Goal: Task Accomplishment & Management: Manage account settings

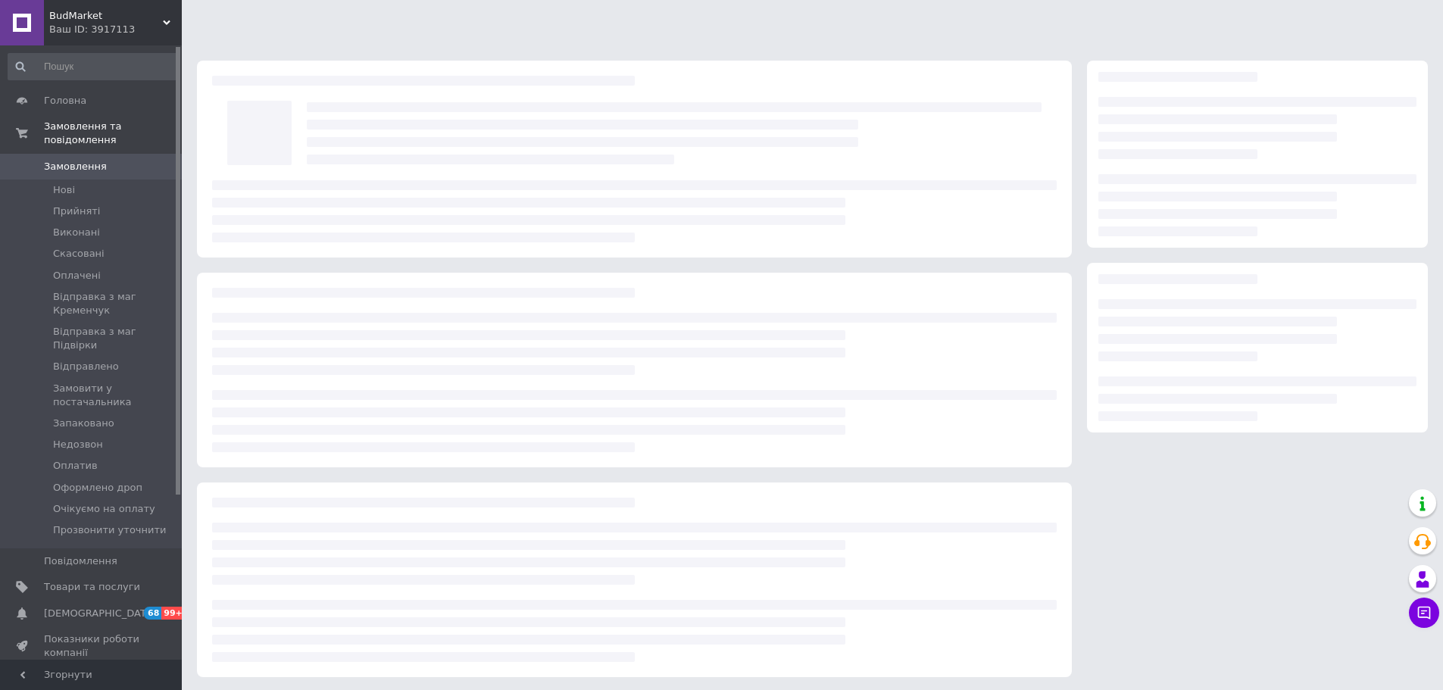
scroll to position [2, 0]
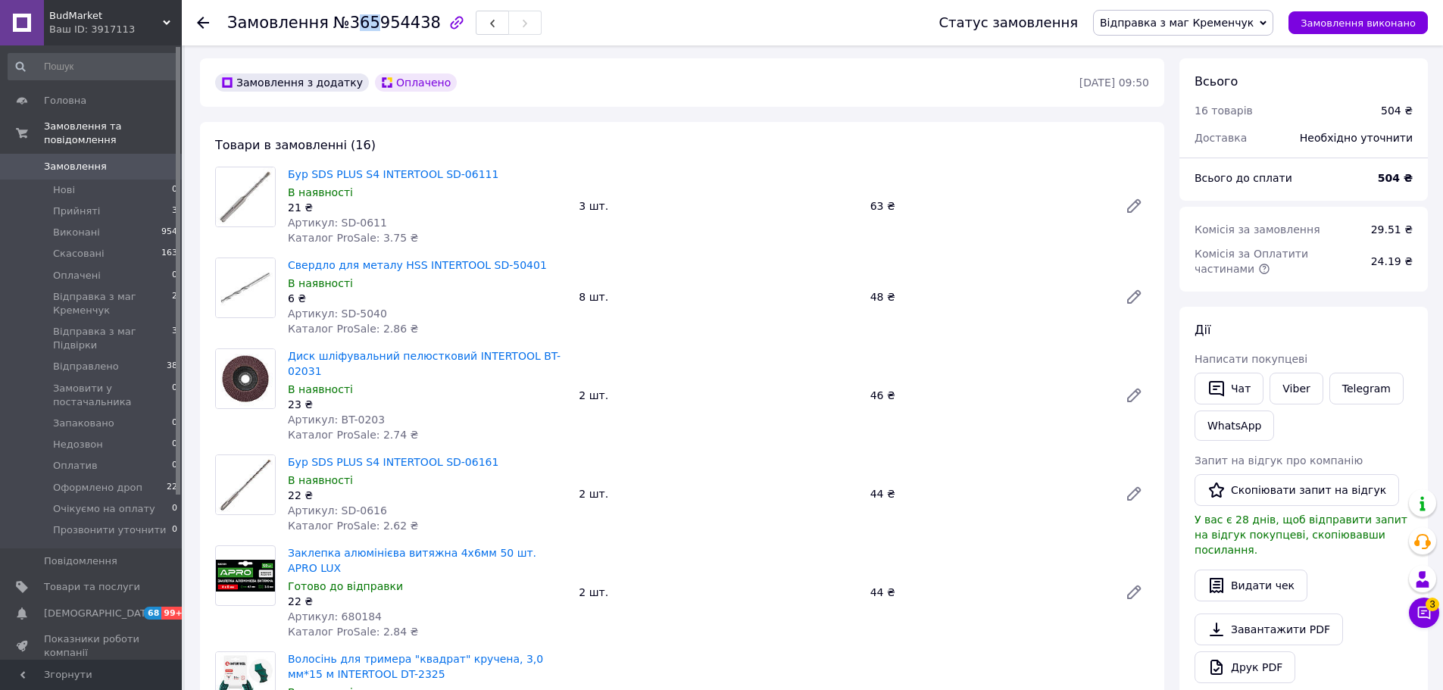
drag, startPoint x: 343, startPoint y: 25, endPoint x: 368, endPoint y: 23, distance: 25.0
click at [368, 23] on span "№365954438" at bounding box center [387, 23] width 108 height 18
drag, startPoint x: 339, startPoint y: 22, endPoint x: 414, endPoint y: 30, distance: 75.4
click at [414, 30] on span "№365954438" at bounding box center [387, 23] width 108 height 18
copy span "365954438"
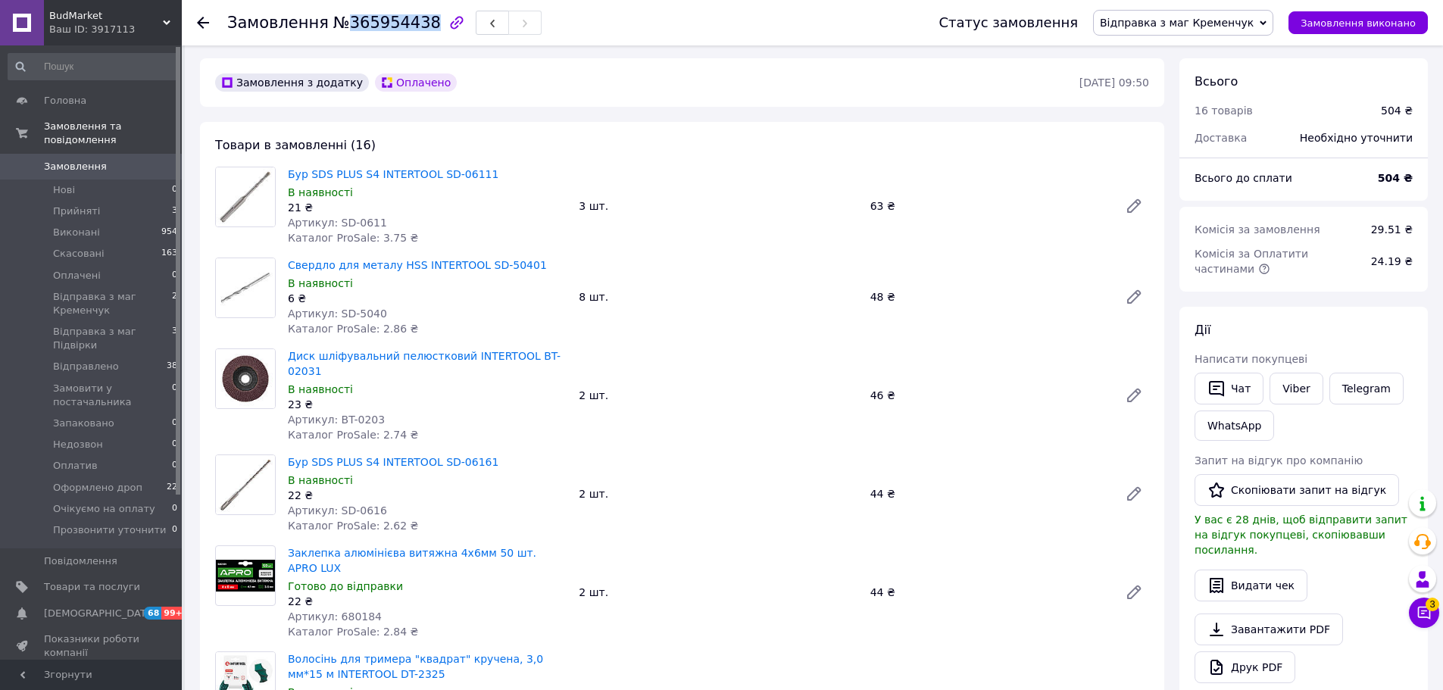
copy span "365954438"
click at [1237, 394] on button "Чат" at bounding box center [1229, 389] width 69 height 32
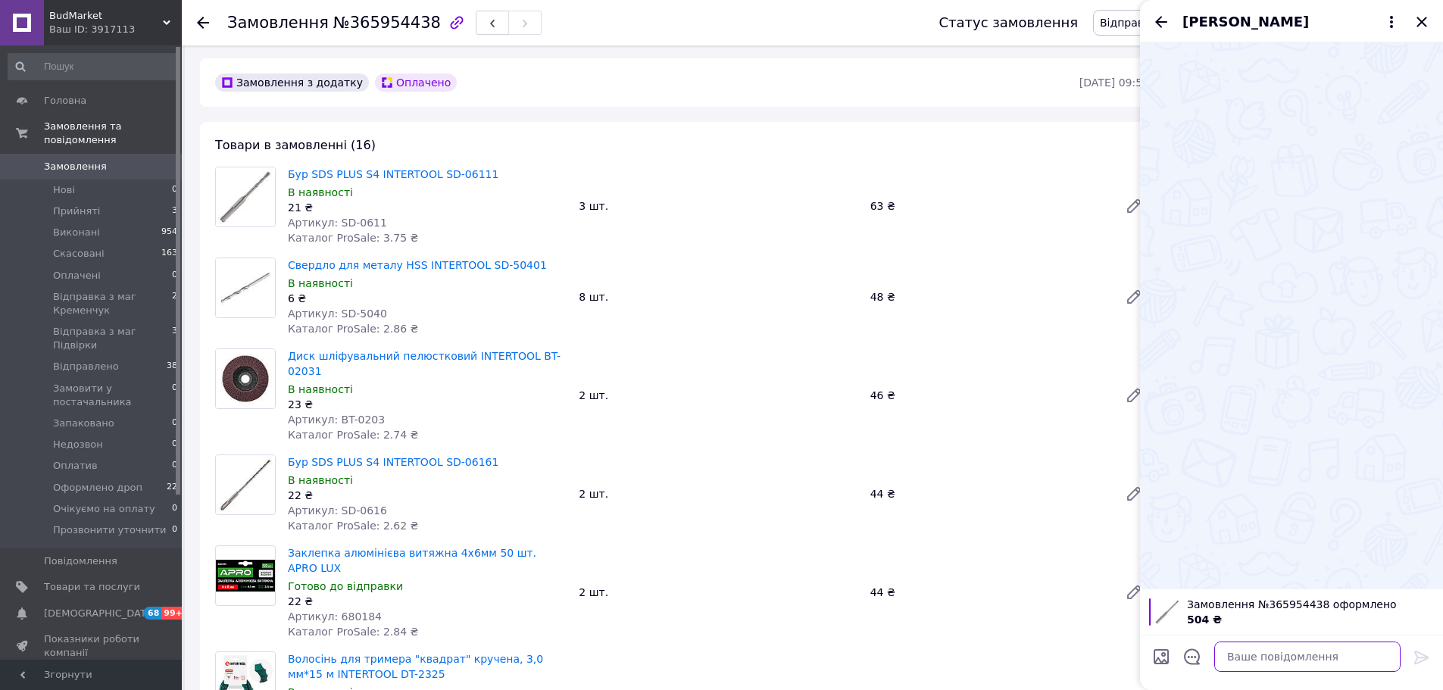
click at [1287, 658] on textarea at bounding box center [1307, 657] width 186 height 30
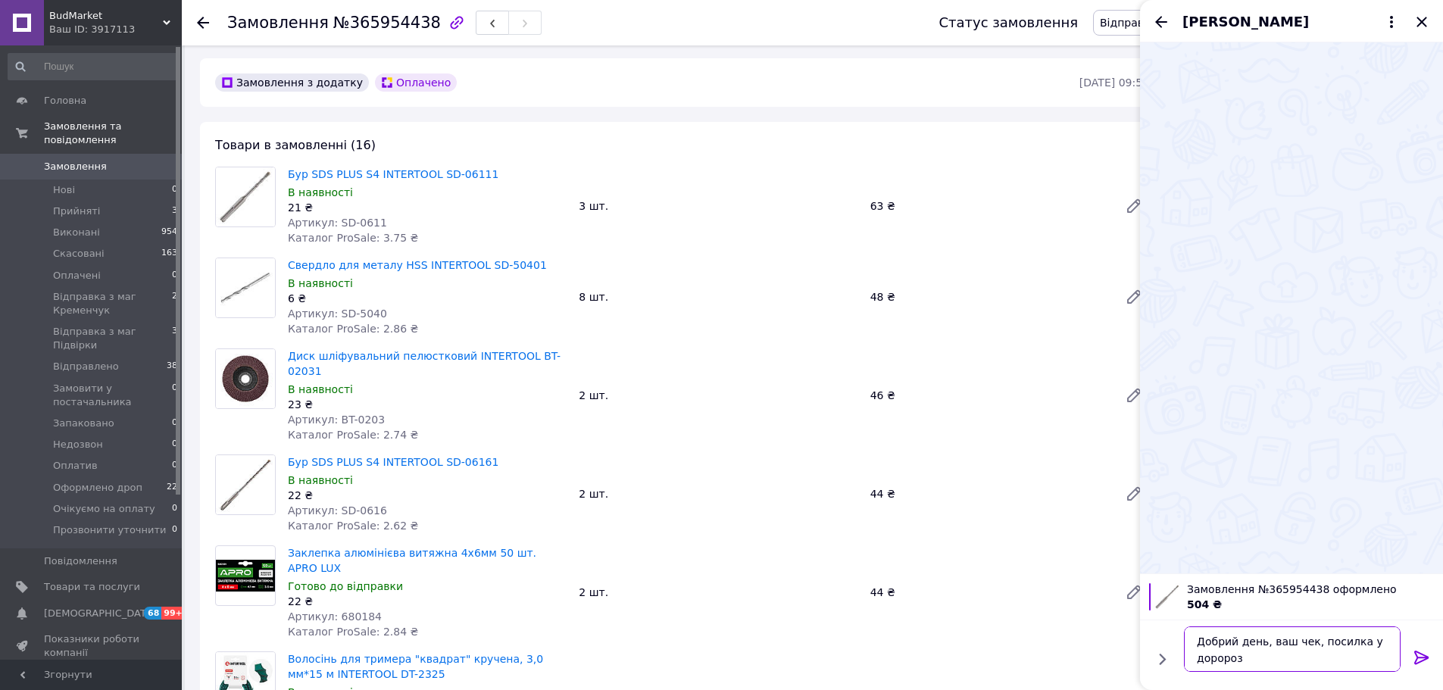
type textarea "Добрий день, ваш чек, посилка у доророзі"
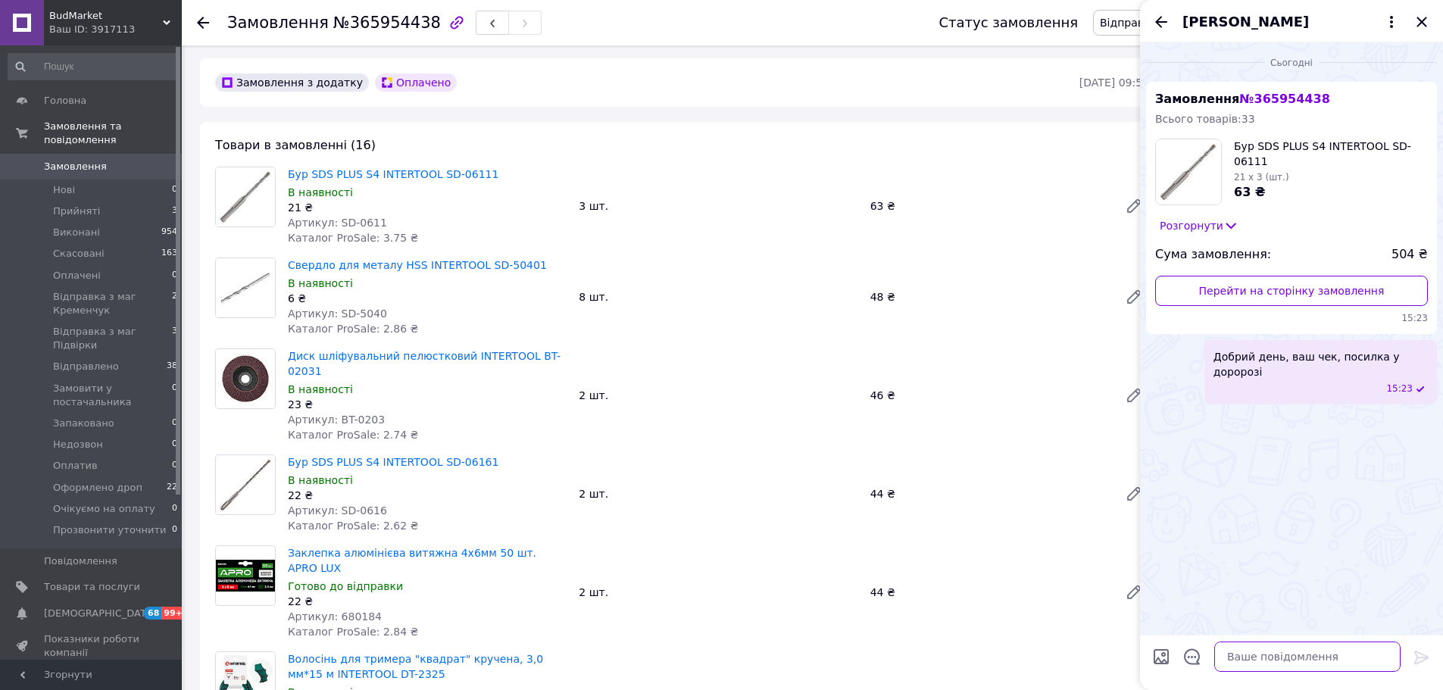
click at [1260, 660] on textarea at bounding box center [1307, 657] width 186 height 30
paste textarea "[URL][DOMAIN_NAME]"
type textarea "[URL][DOMAIN_NAME]"
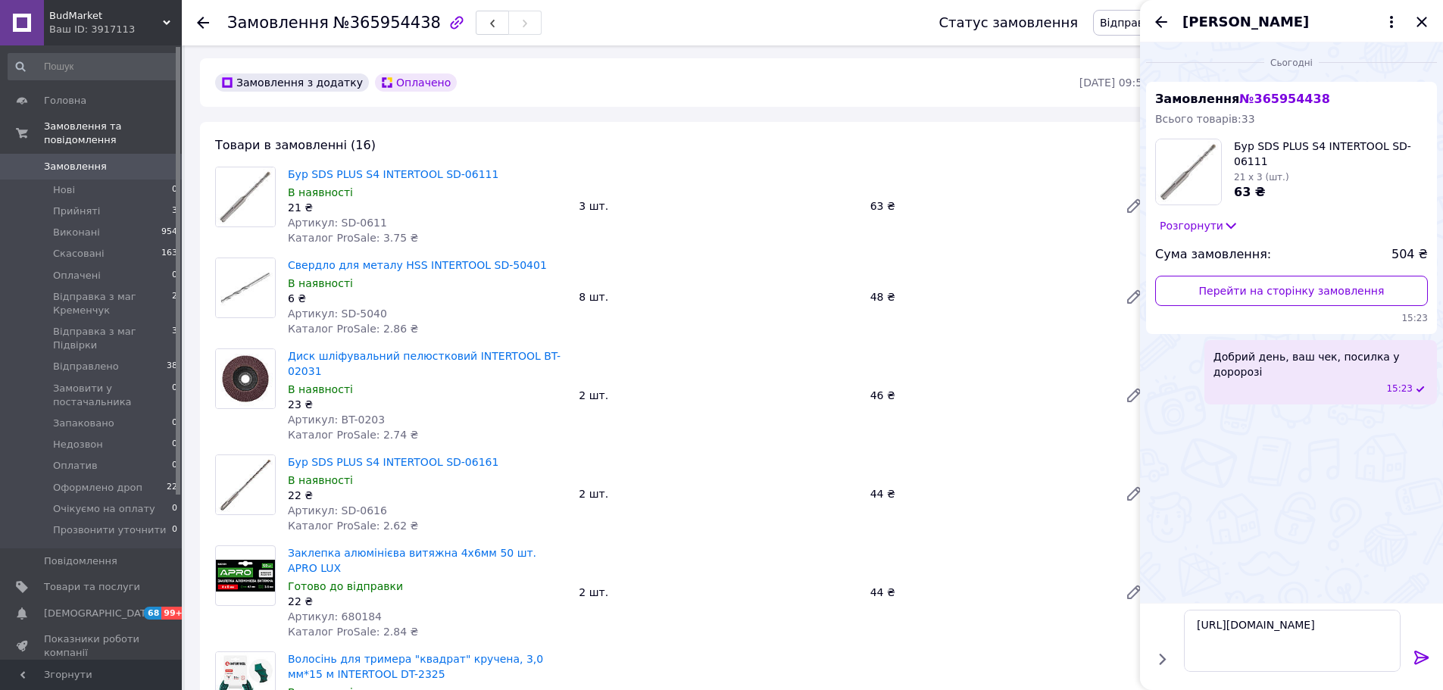
drag, startPoint x: 1421, startPoint y: 655, endPoint x: 1405, endPoint y: 373, distance: 283.0
click at [1419, 653] on icon at bounding box center [1422, 657] width 18 height 18
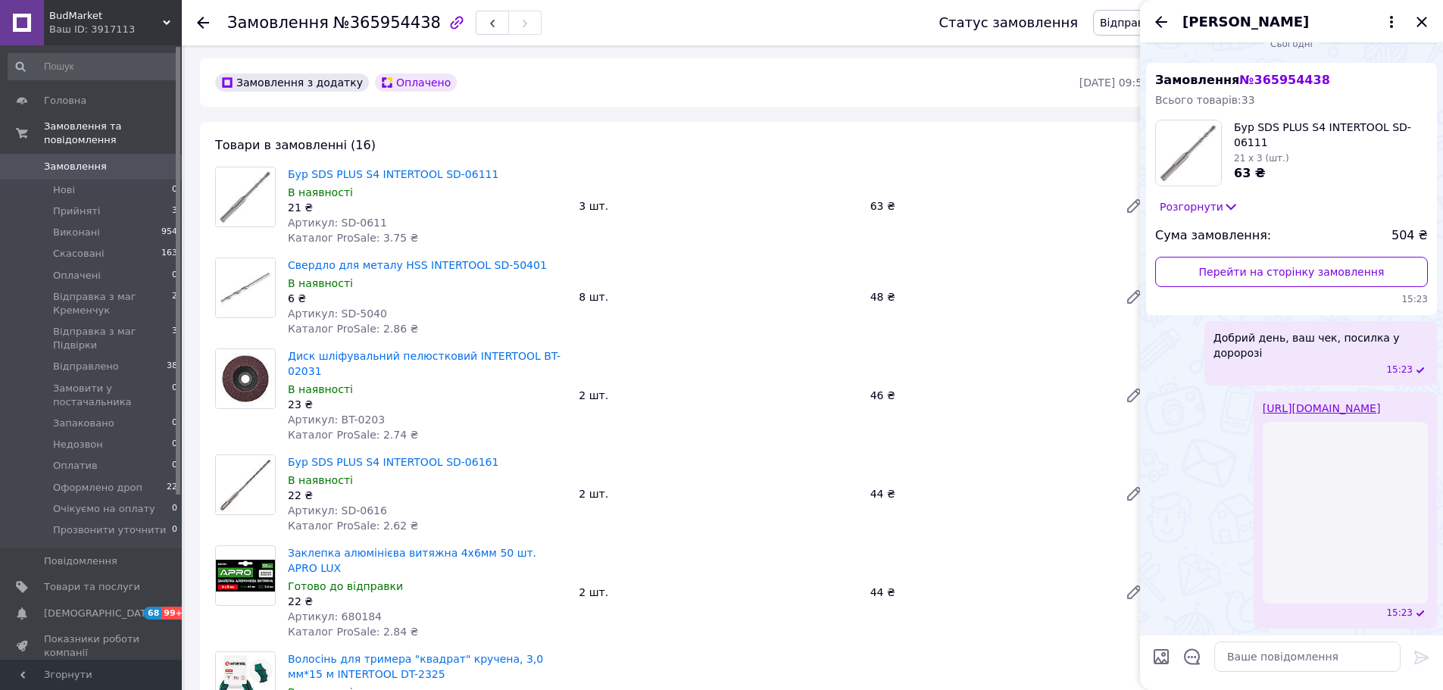
scroll to position [0, 0]
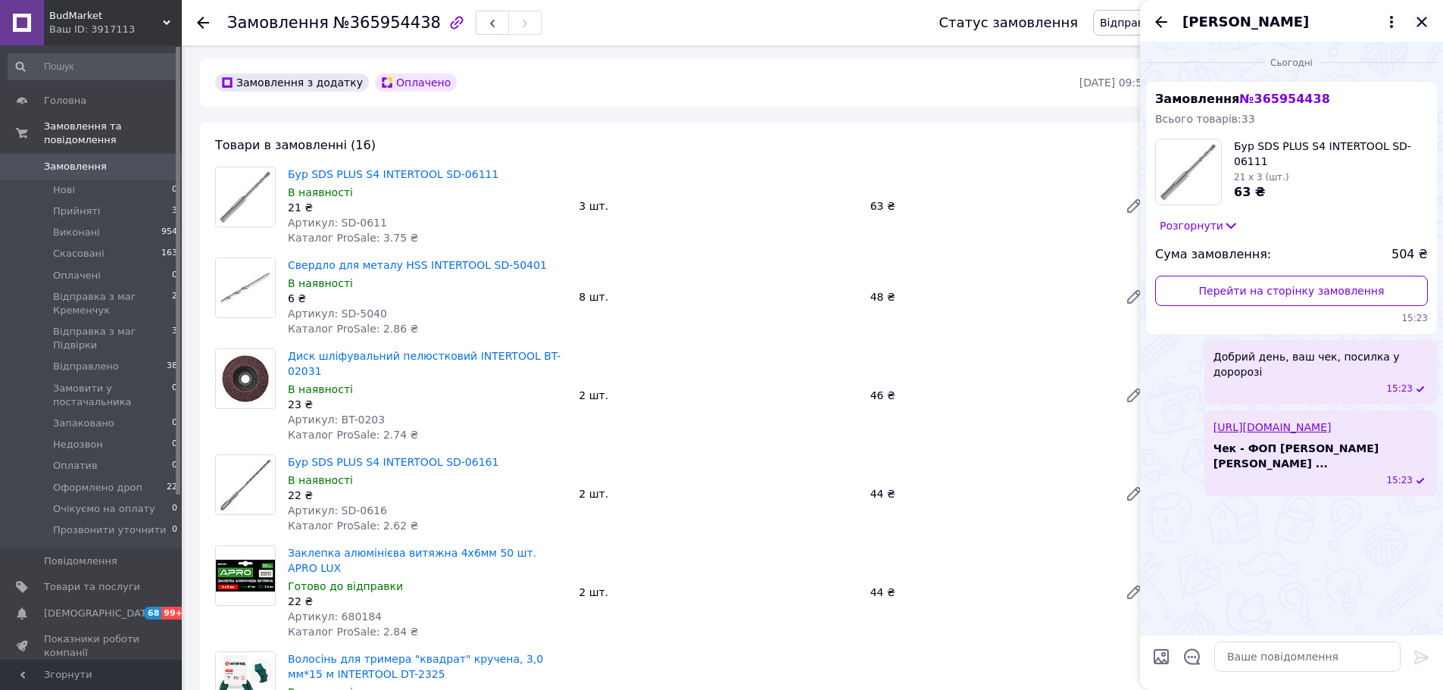
click at [1415, 22] on icon "Закрити" at bounding box center [1422, 22] width 18 height 18
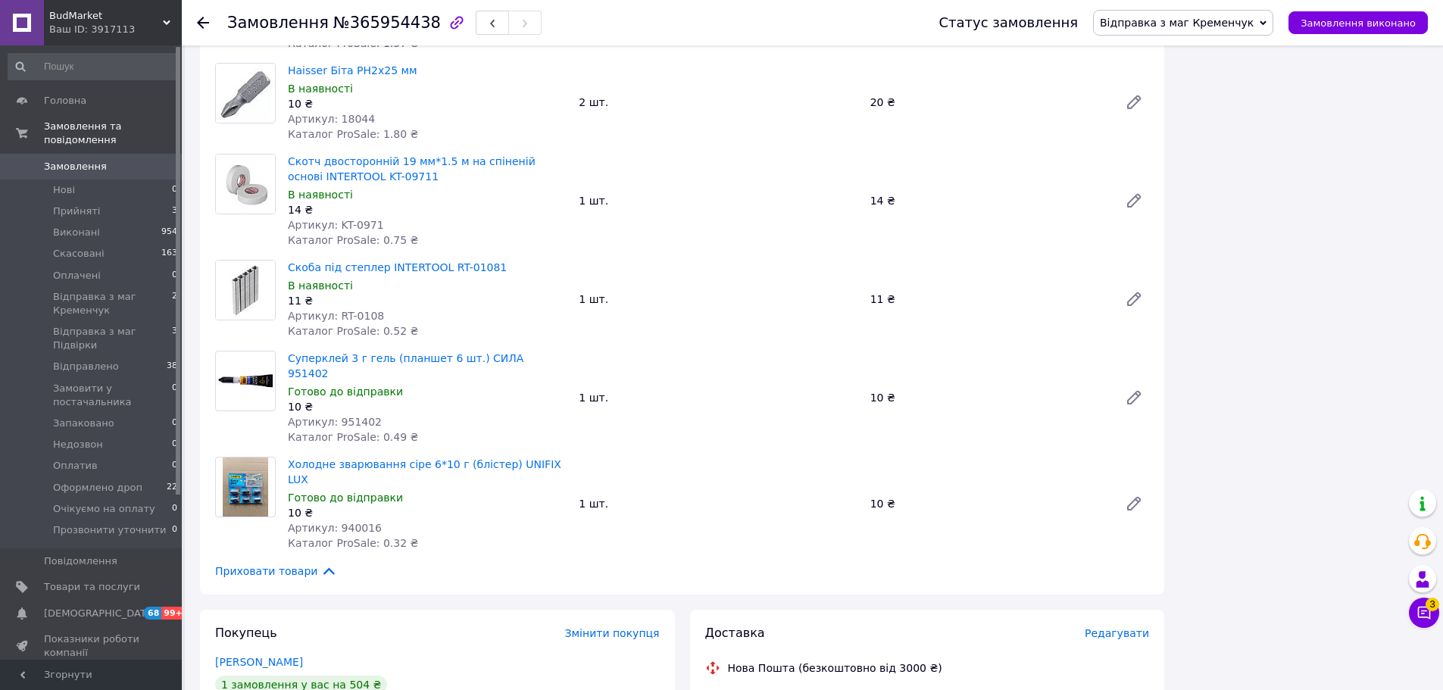
scroll to position [1591, 0]
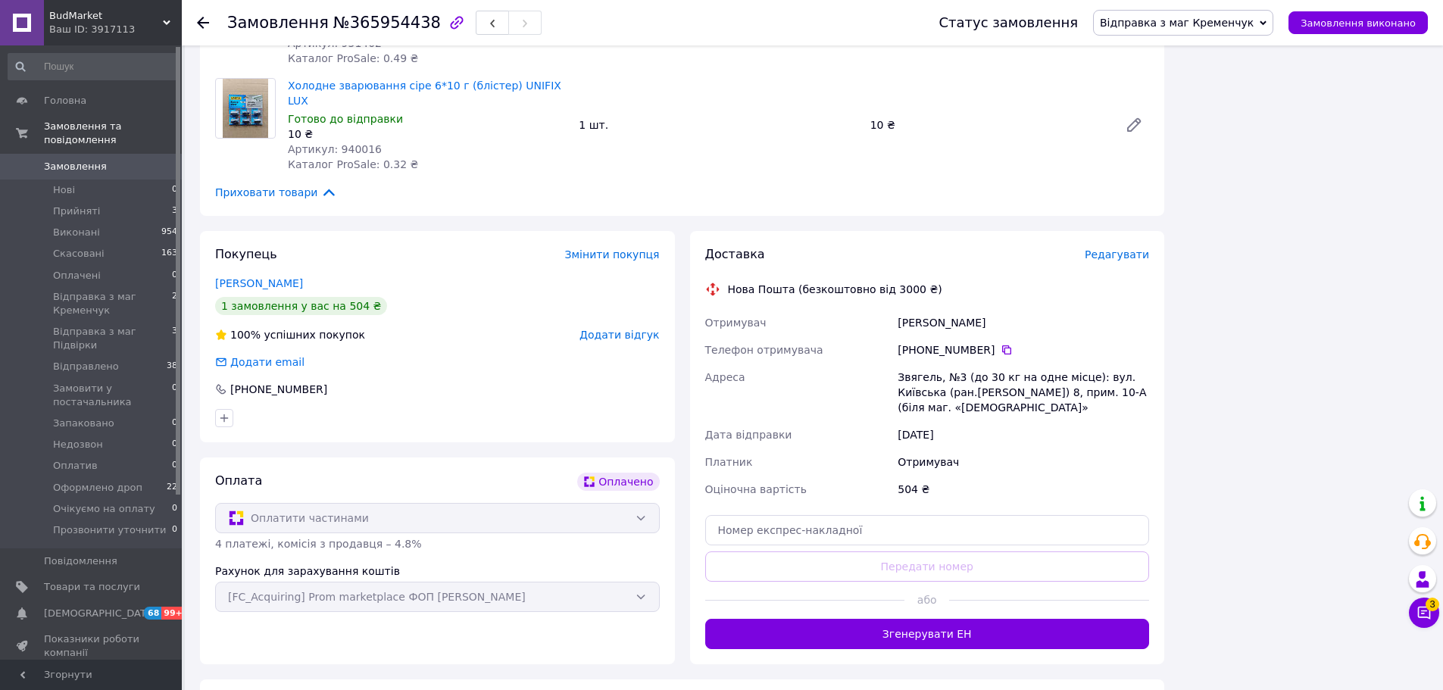
click at [1171, 23] on span "Відправка з маг Кременчук" at bounding box center [1177, 23] width 154 height 12
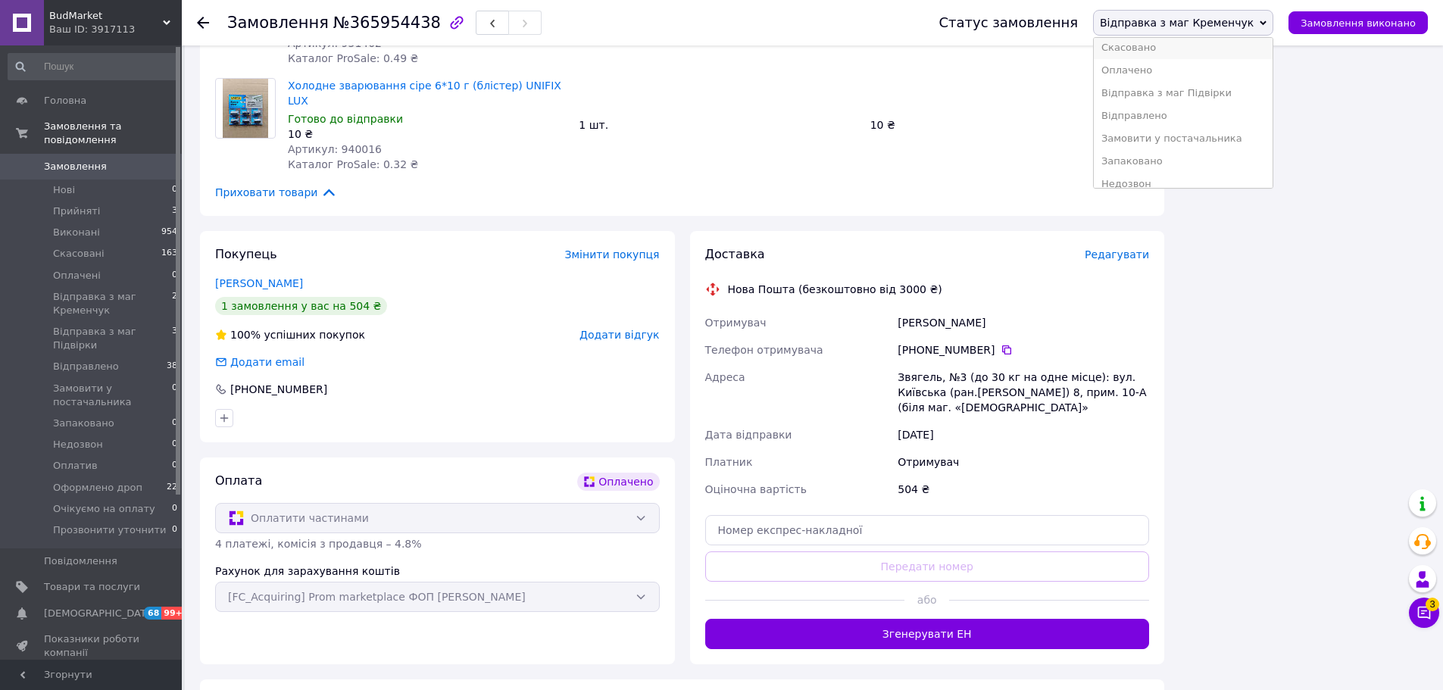
scroll to position [76, 0]
click at [1175, 92] on li "Відправлено" at bounding box center [1183, 91] width 179 height 23
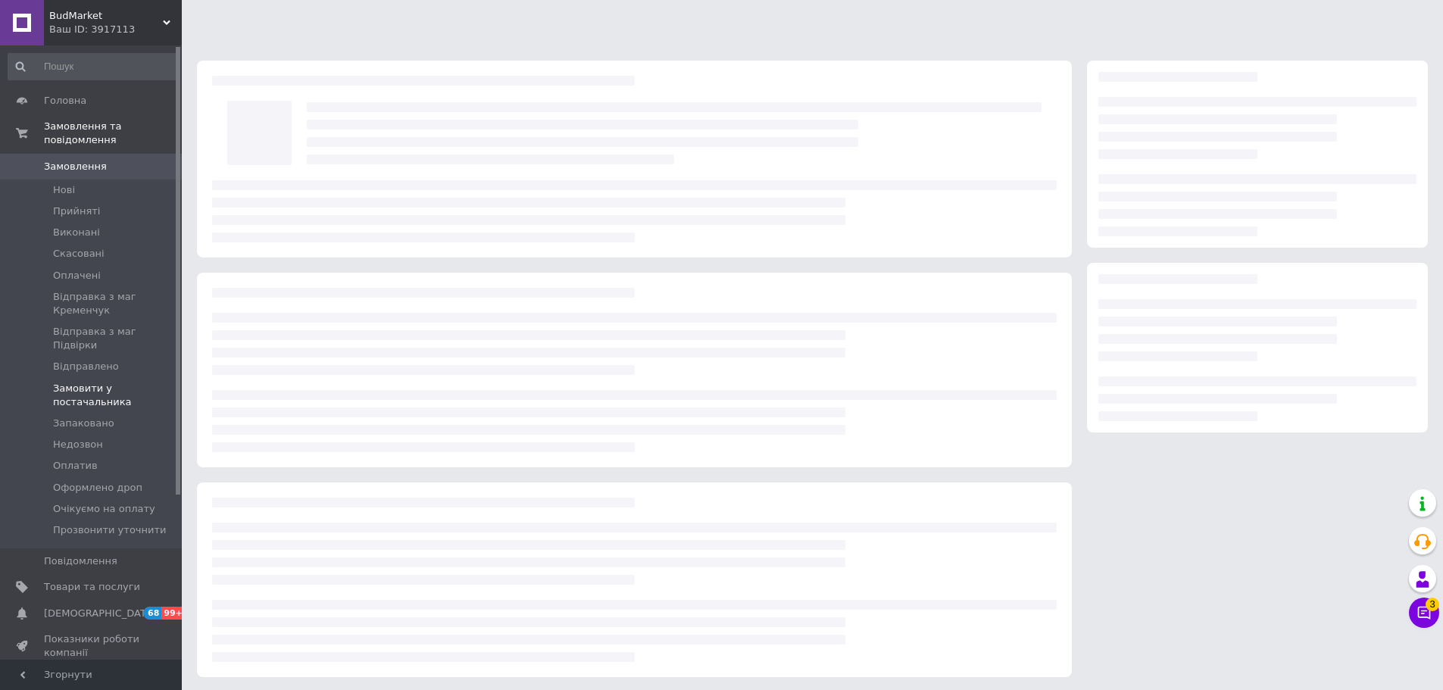
scroll to position [2, 0]
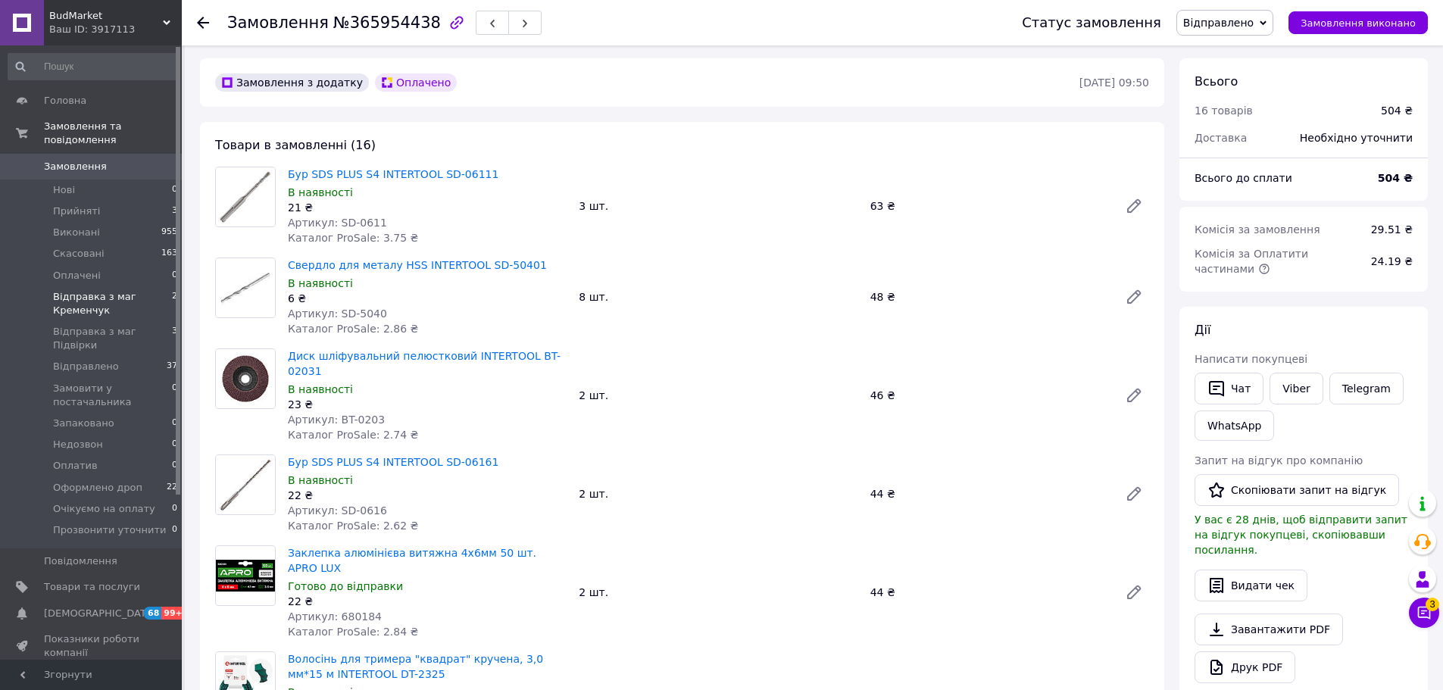
click at [106, 290] on span "Відправка з маг Кременчук" at bounding box center [112, 303] width 119 height 27
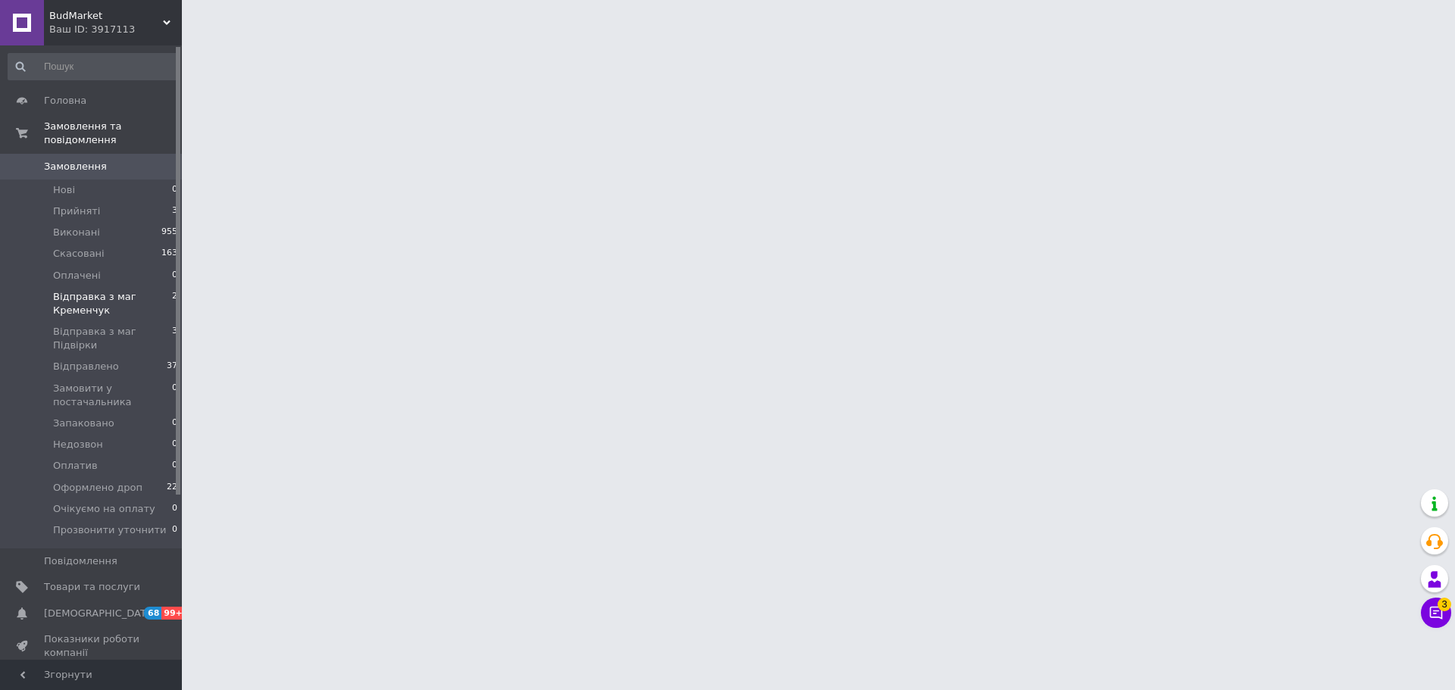
click at [157, 290] on span "Відправка з маг Кременчук" at bounding box center [112, 303] width 119 height 27
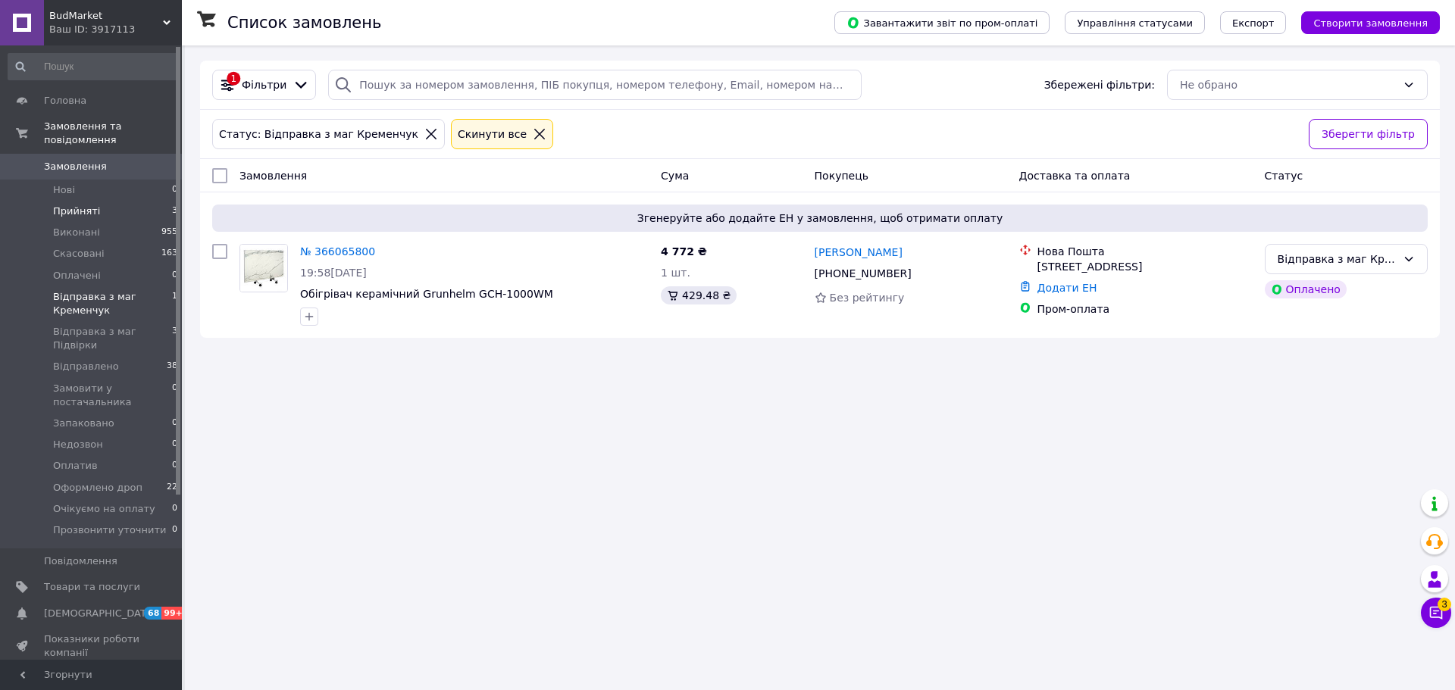
click at [117, 201] on li "Прийняті 3" at bounding box center [93, 211] width 186 height 21
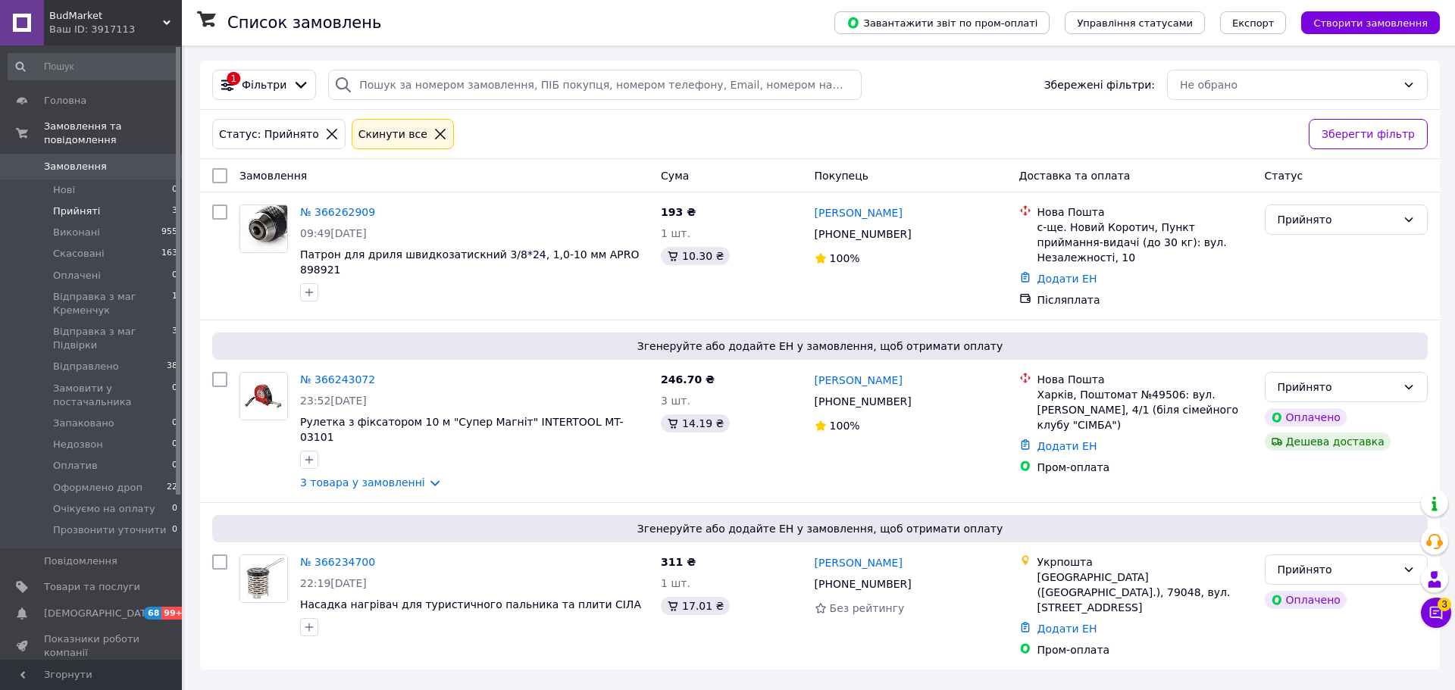
click at [92, 205] on span "Прийняті" at bounding box center [76, 212] width 47 height 14
click at [70, 666] on link "Відгуки" at bounding box center [93, 679] width 186 height 26
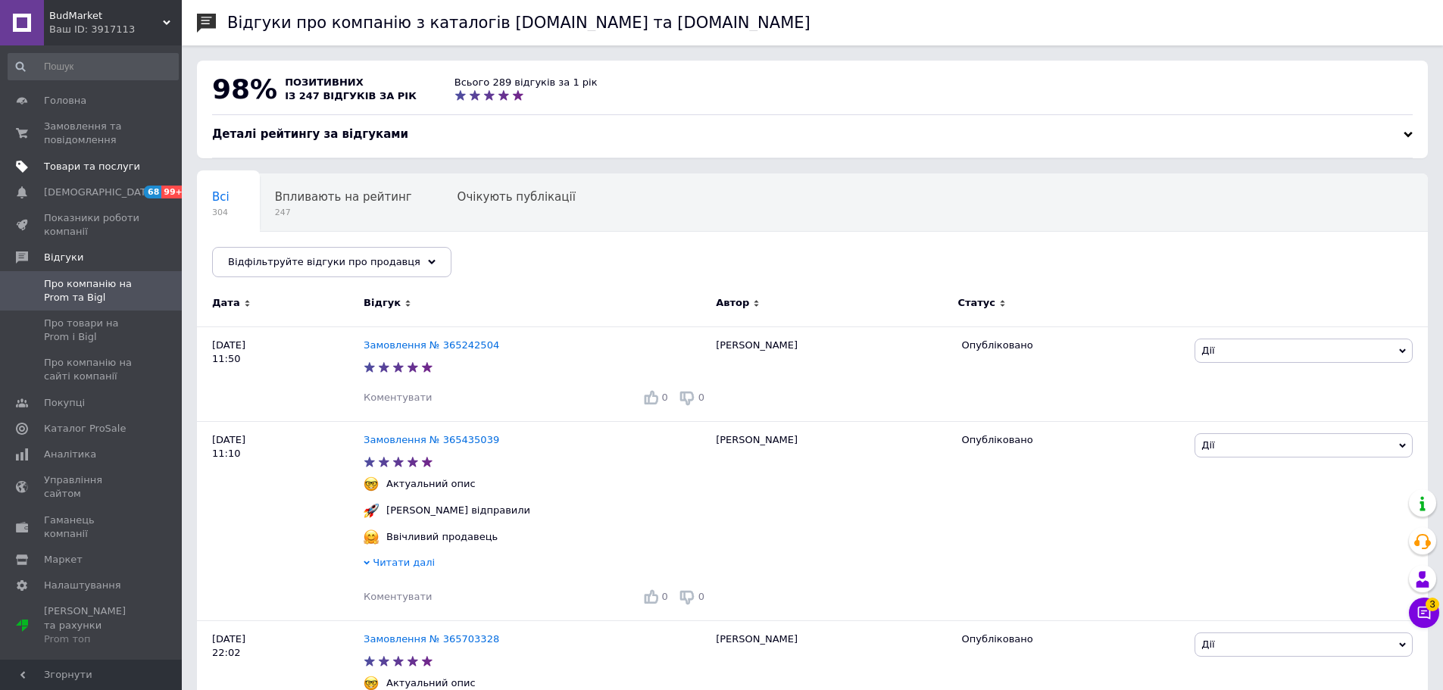
click at [86, 165] on span "Товари та послуги" at bounding box center [92, 167] width 96 height 14
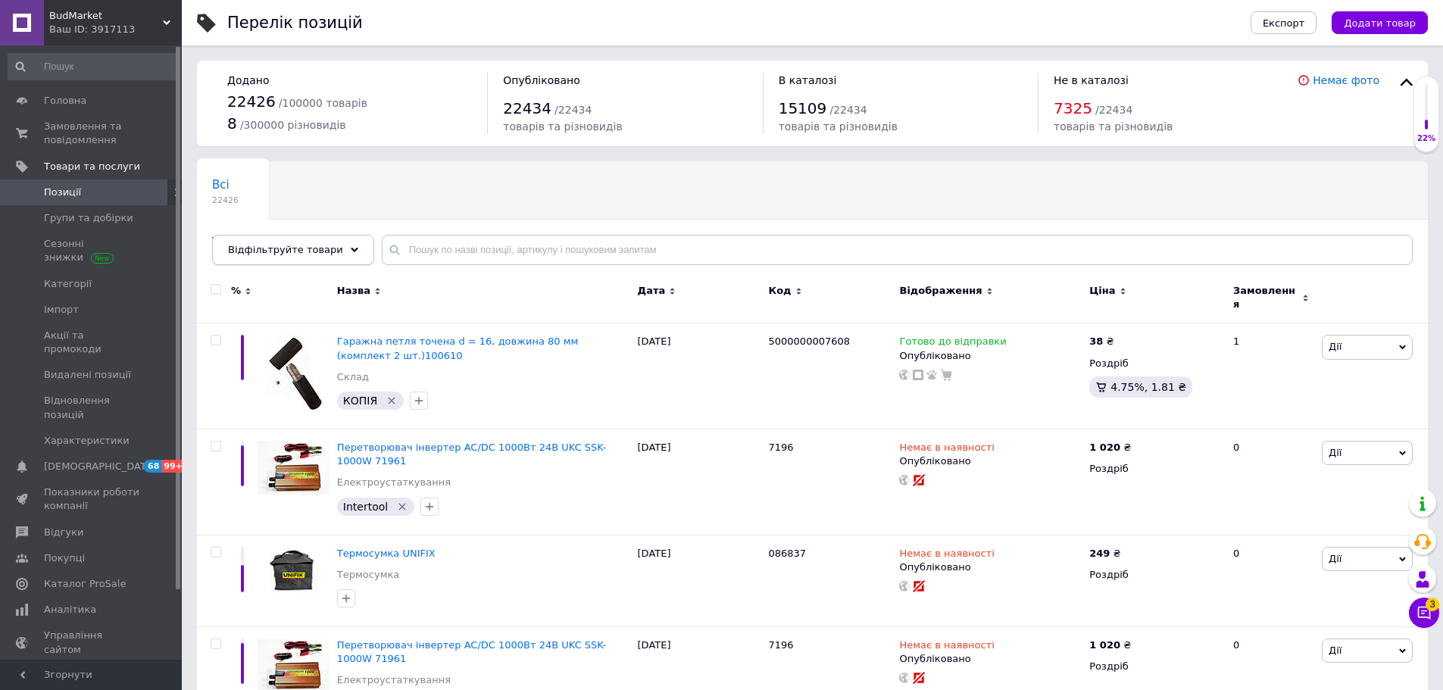
click at [342, 249] on div "Відфільтруйте товари" at bounding box center [293, 250] width 162 height 30
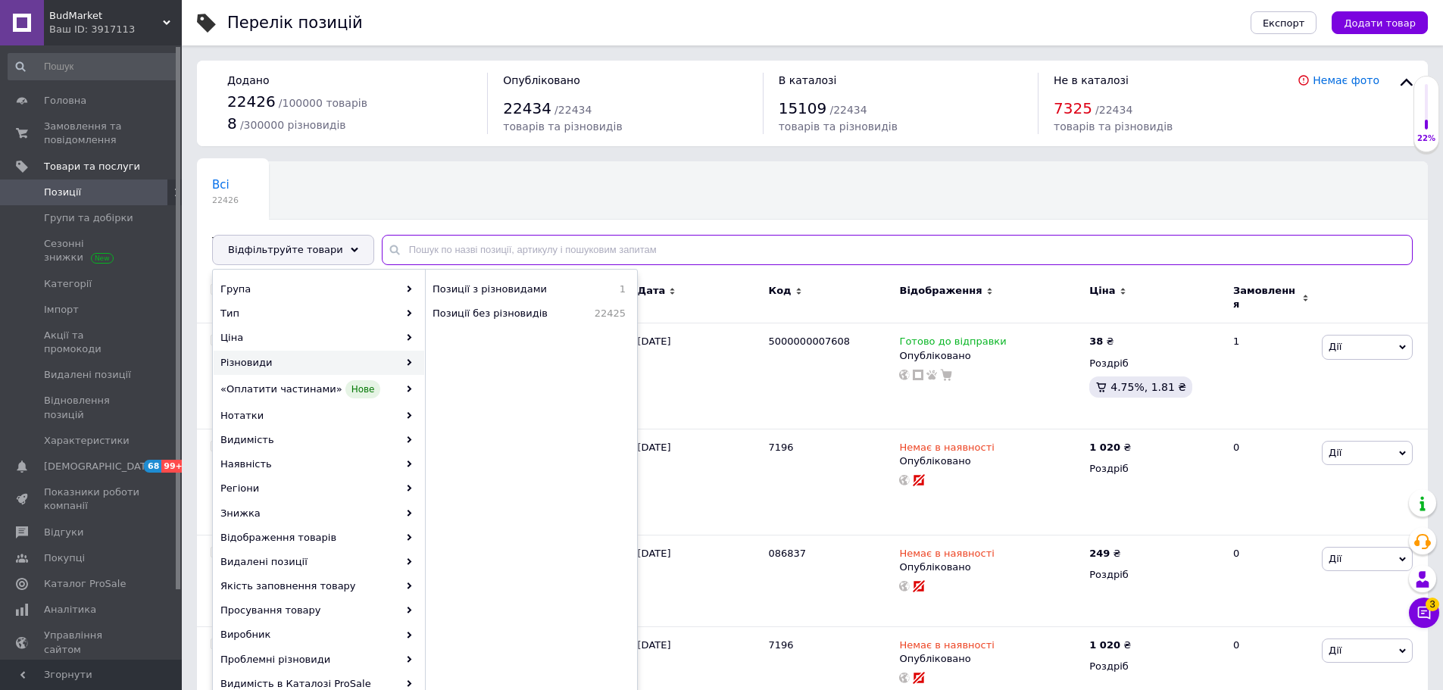
click at [441, 238] on input "text" at bounding box center [897, 250] width 1031 height 30
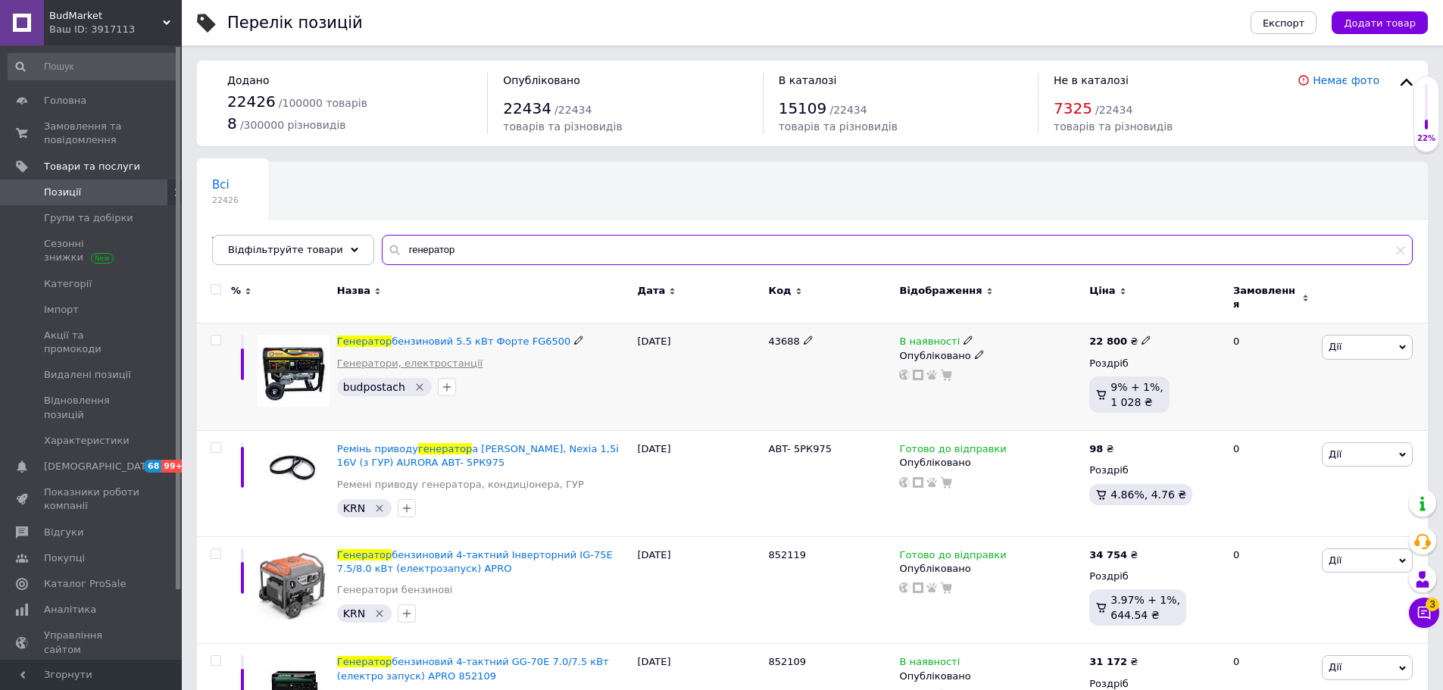
type input "генератор"
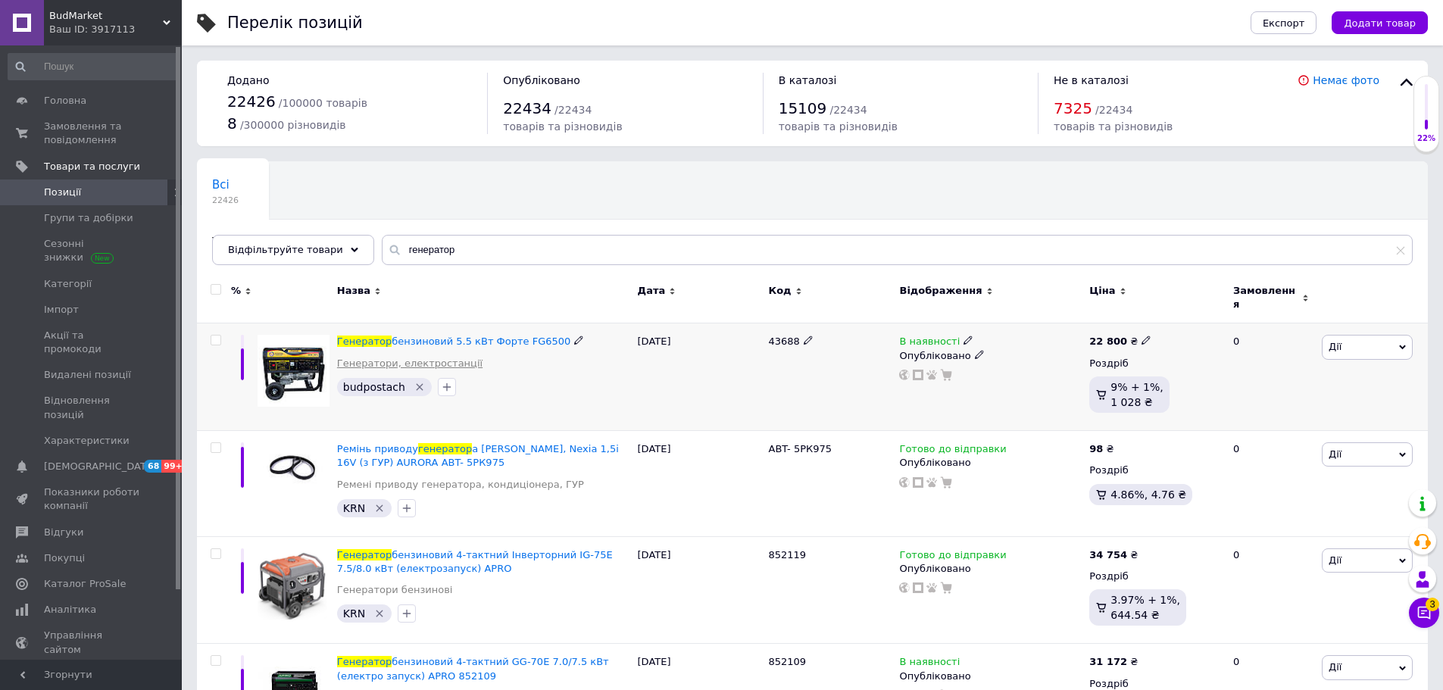
click at [449, 359] on link "Генератори, електростанції" at bounding box center [409, 364] width 145 height 14
